Goal: Task Accomplishment & Management: Use online tool/utility

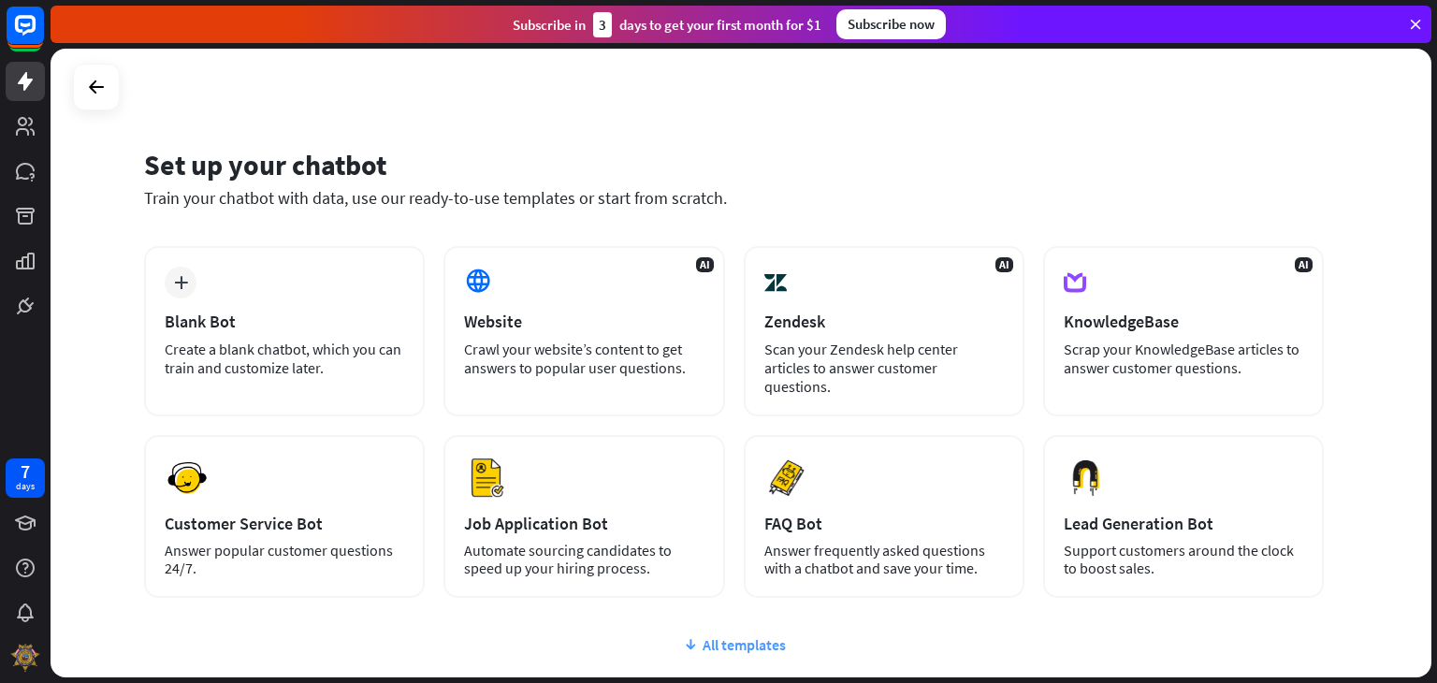
click at [725, 635] on div "All templates" at bounding box center [734, 644] width 1180 height 19
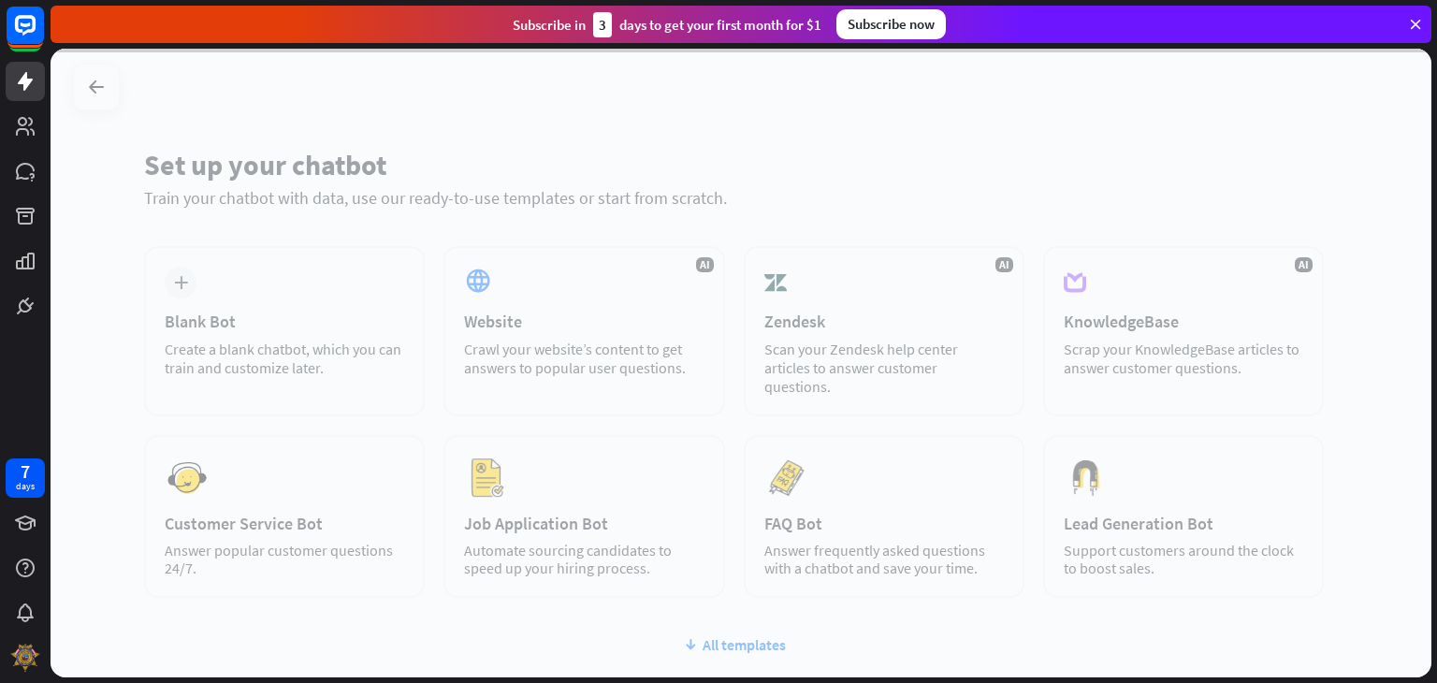
scroll to position [124, 0]
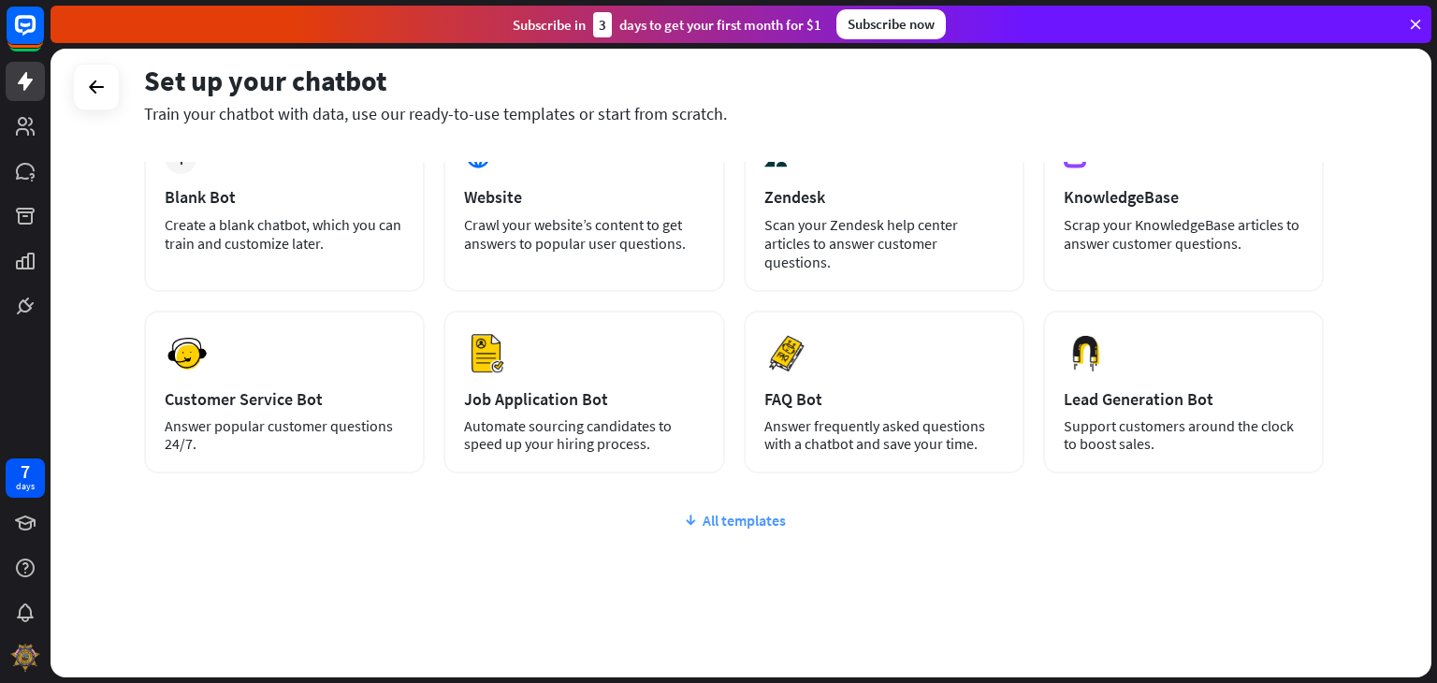
click at [718, 511] on div "All templates" at bounding box center [734, 520] width 1180 height 19
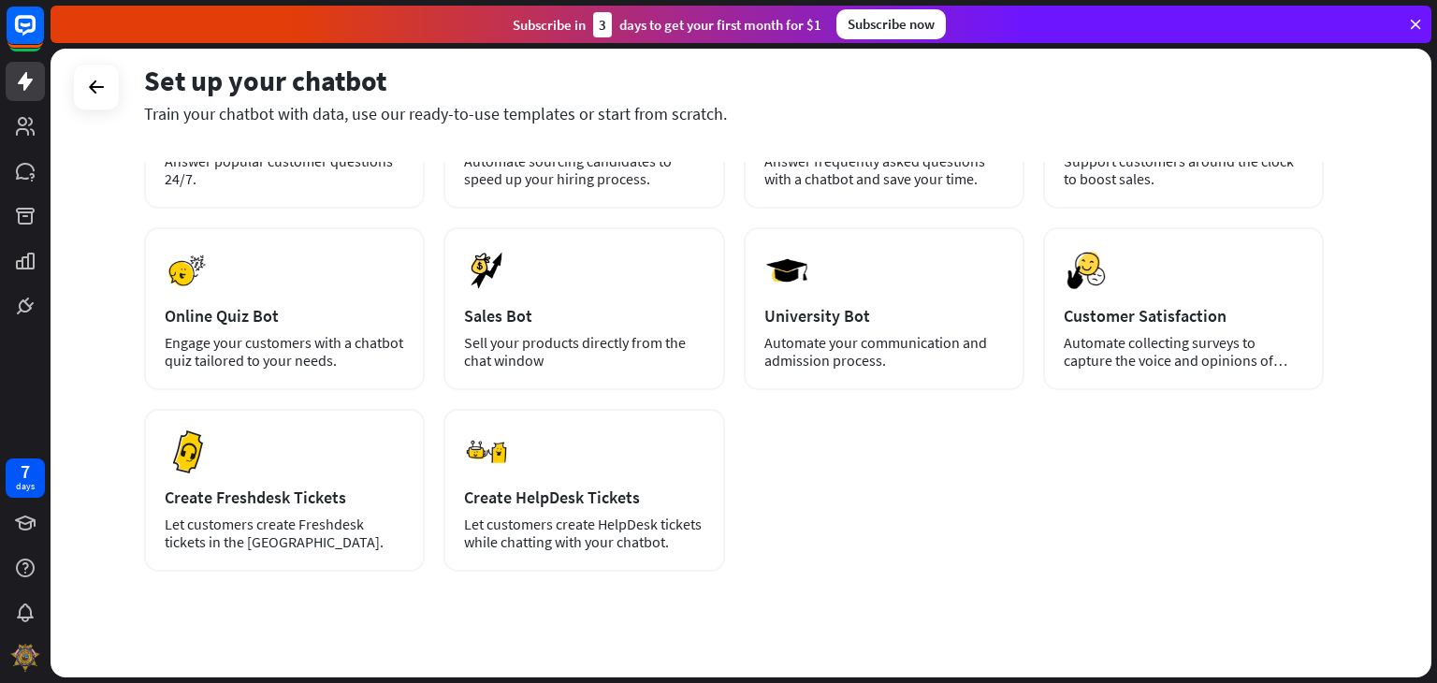
scroll to position [0, 0]
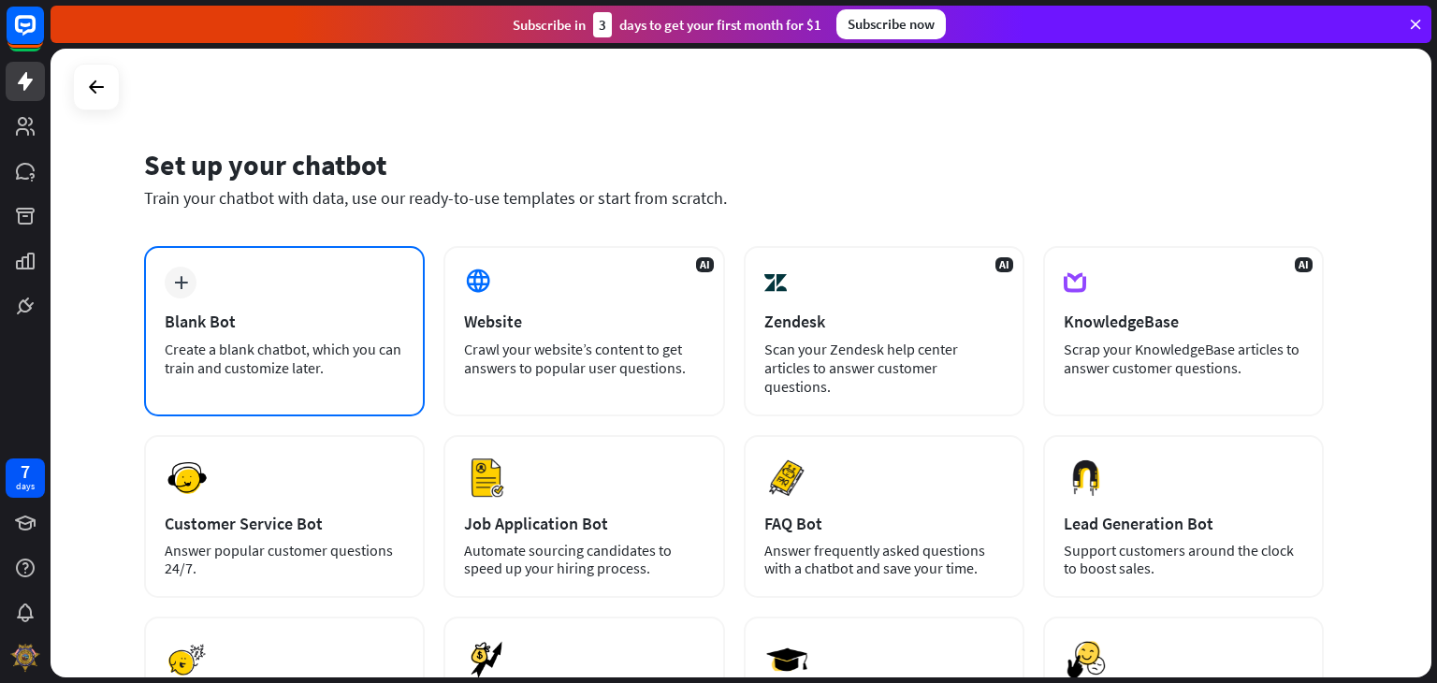
click at [297, 282] on div "plus Blank Bot Create a blank chatbot, which you can train and customize later." at bounding box center [284, 331] width 281 height 170
